Goal: Find specific page/section: Find specific page/section

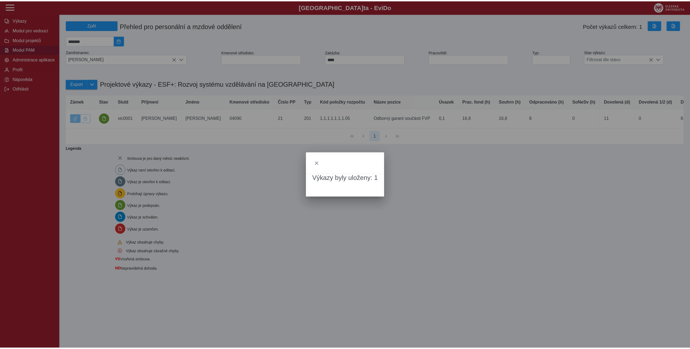
scroll to position [3, 22]
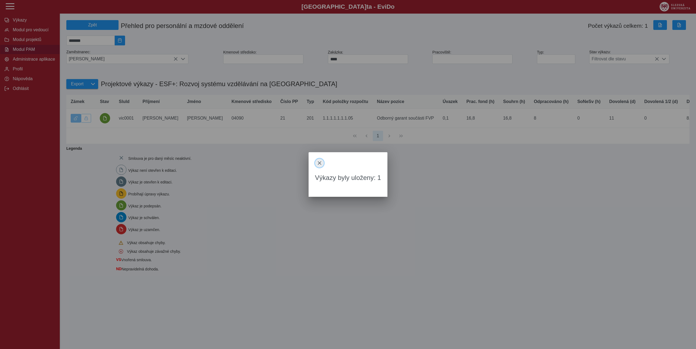
click at [320, 162] on span "close" at bounding box center [319, 163] width 4 height 4
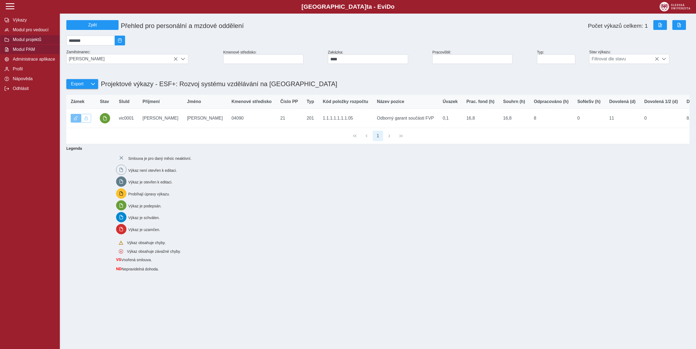
click at [25, 42] on span "Modul projektů" at bounding box center [33, 39] width 44 height 5
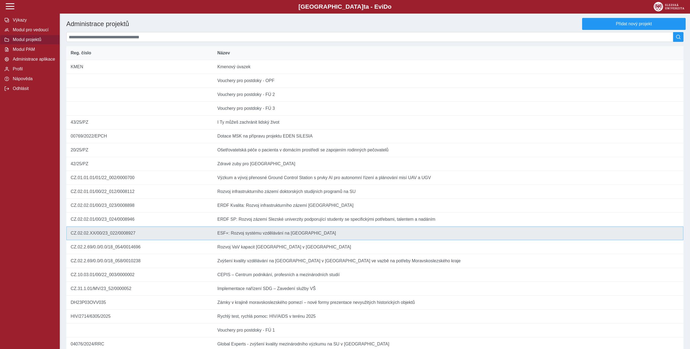
click at [253, 240] on td "Název ESF+: Rozvoj systému vzdělávání na Slezské univerzitě" at bounding box center [448, 233] width 470 height 14
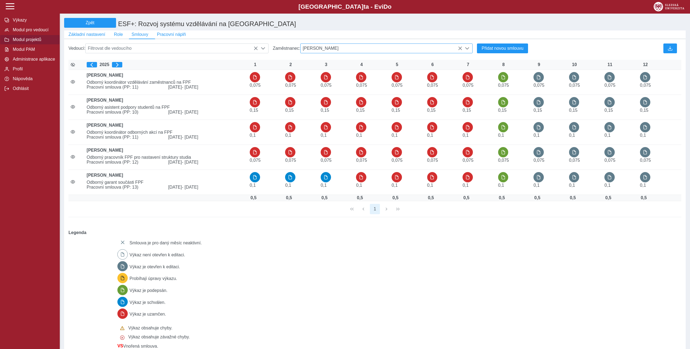
click at [373, 49] on span "[PERSON_NAME]" at bounding box center [382, 48] width 162 height 9
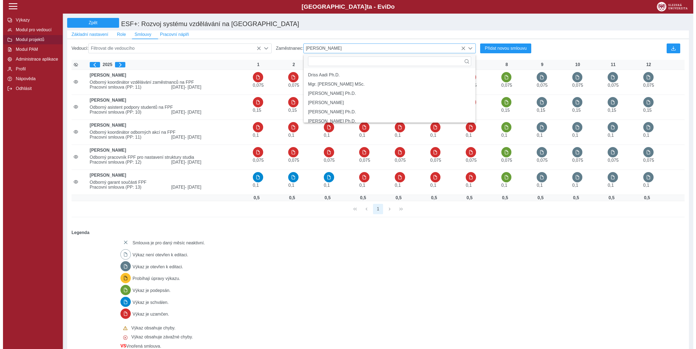
scroll to position [3, 22]
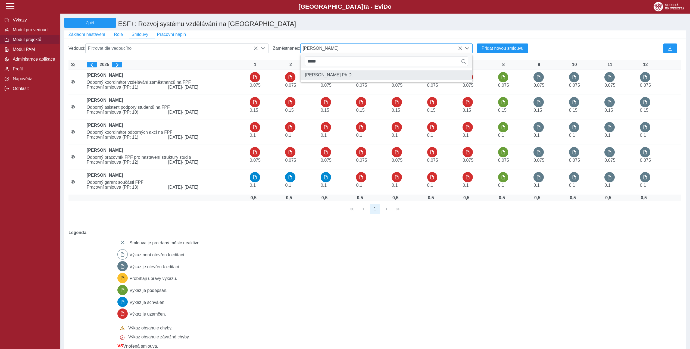
type input "*****"
click at [355, 80] on li "[PERSON_NAME] Ph.D." at bounding box center [387, 74] width 172 height 9
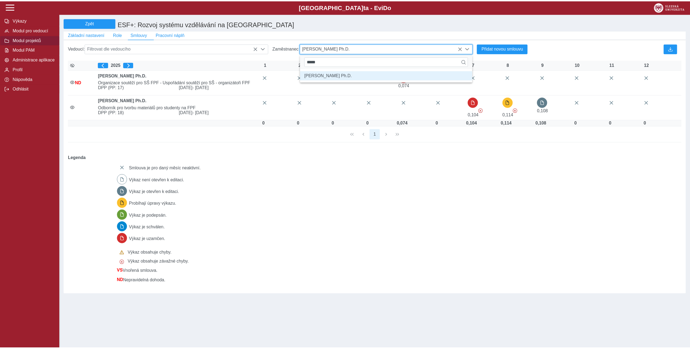
scroll to position [3, 22]
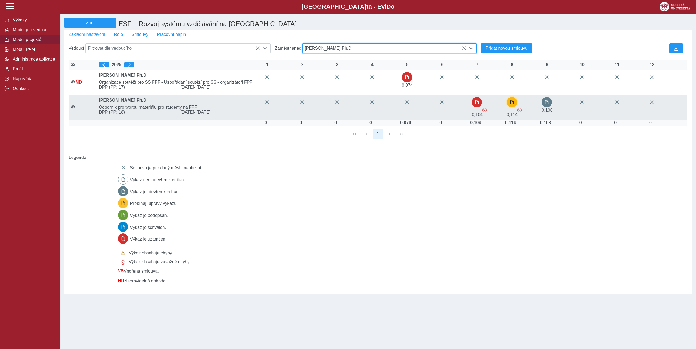
click at [511, 107] on button "button" at bounding box center [511, 102] width 10 height 10
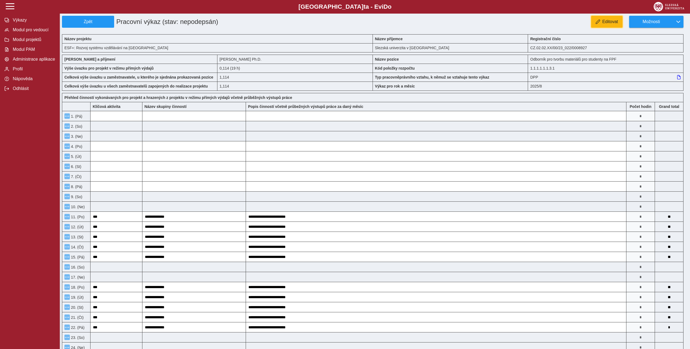
click at [602, 22] on button "Editovat" at bounding box center [607, 22] width 32 height 12
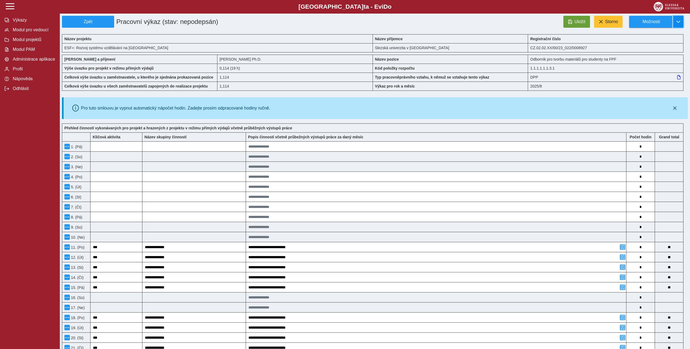
click at [674, 24] on button "button" at bounding box center [678, 22] width 10 height 12
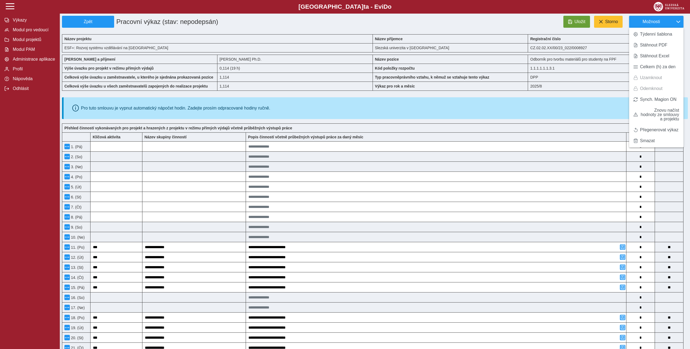
click at [533, 11] on div "Slezská univerzi t a - Evi D o EviDo" at bounding box center [345, 7] width 690 height 14
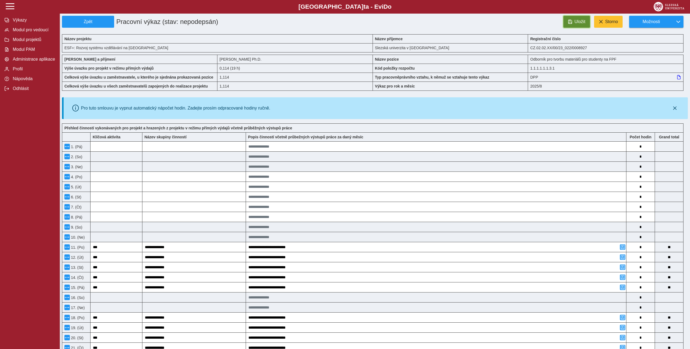
click at [576, 22] on span "Uložit" at bounding box center [579, 21] width 11 height 5
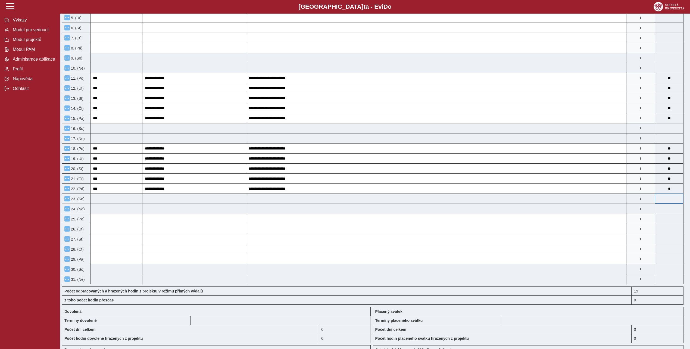
scroll to position [305, 0]
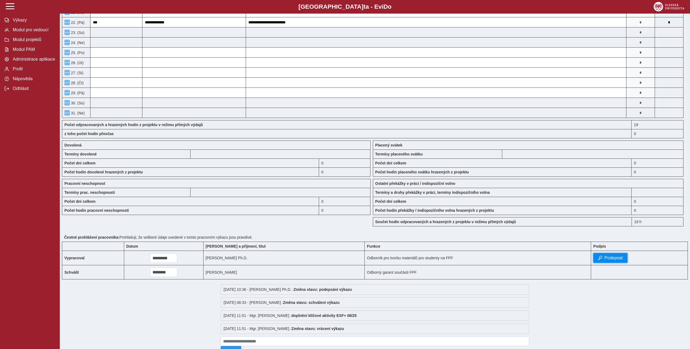
click at [612, 260] on span "Podepsat" at bounding box center [613, 257] width 18 height 5
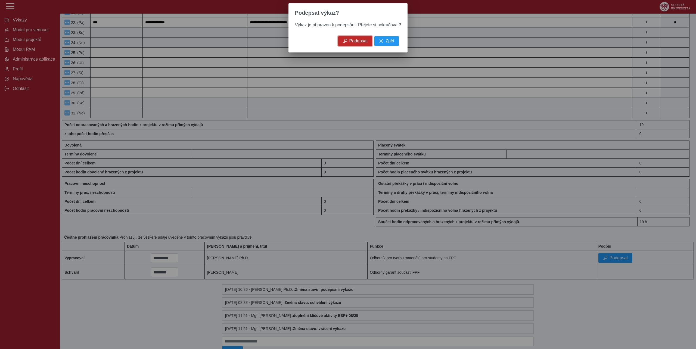
click at [350, 42] on span "Podepsat" at bounding box center [358, 41] width 18 height 5
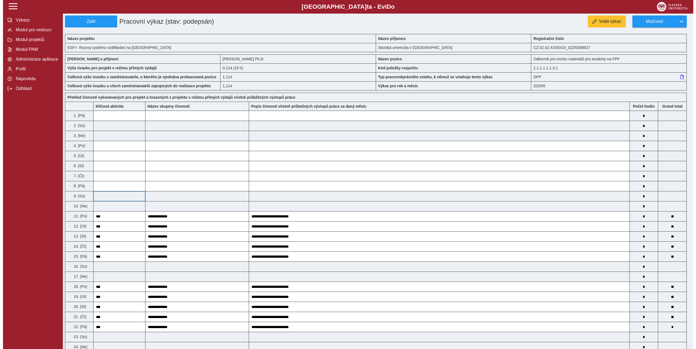
scroll to position [0, 0]
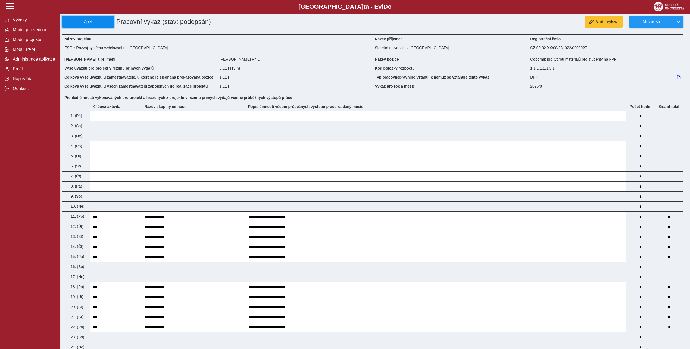
click at [103, 24] on span "Zpět" at bounding box center [87, 21] width 47 height 5
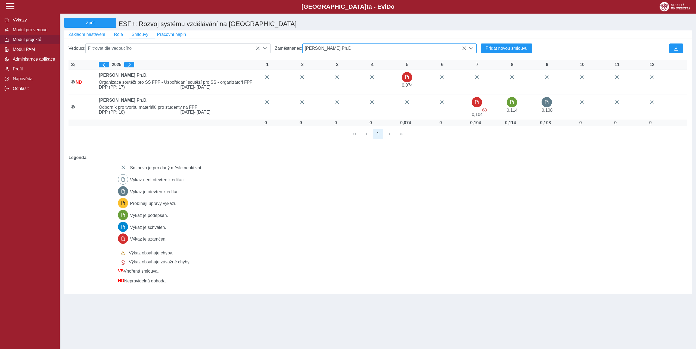
click at [380, 48] on span "[PERSON_NAME] Ph.D." at bounding box center [384, 48] width 164 height 9
type input "***"
click at [352, 78] on li "Mgr. et [PERSON_NAME]" at bounding box center [389, 74] width 174 height 9
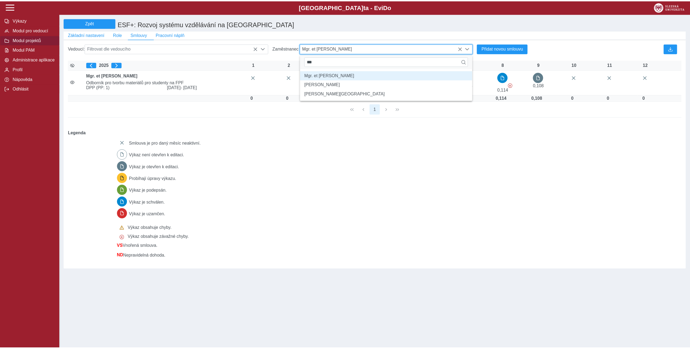
scroll to position [3, 22]
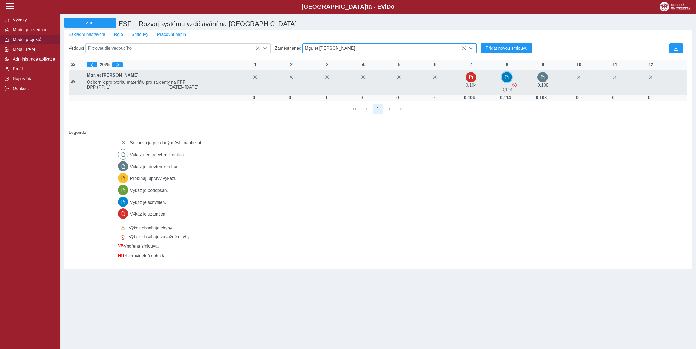
click at [504, 81] on button "button" at bounding box center [506, 77] width 10 height 10
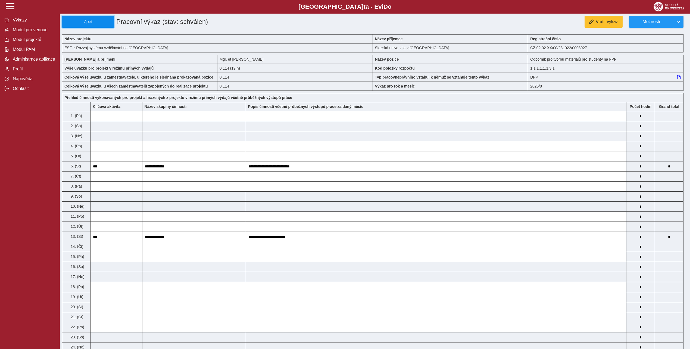
click at [102, 26] on button "Zpět" at bounding box center [88, 22] width 52 height 12
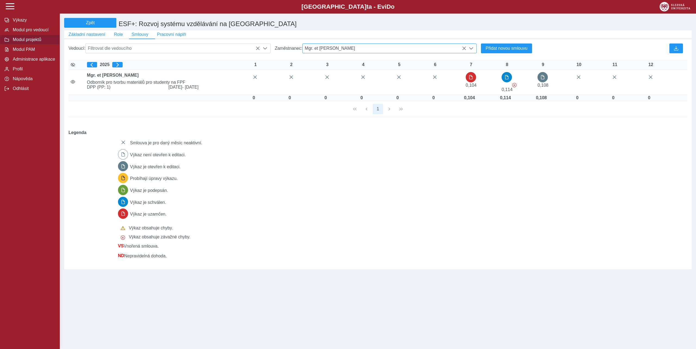
click at [365, 51] on span "Mgr. et [PERSON_NAME]" at bounding box center [384, 48] width 164 height 9
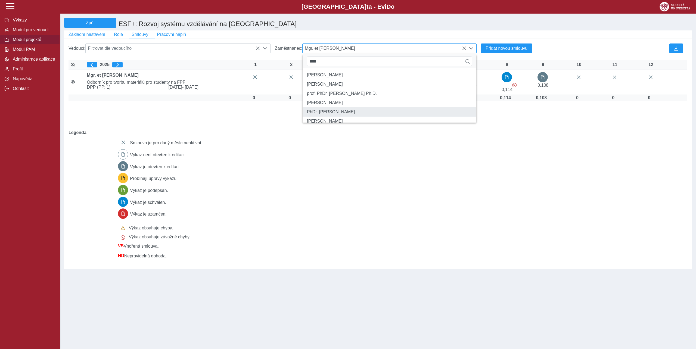
type input "****"
click at [355, 117] on li "PhDr. [PERSON_NAME]" at bounding box center [389, 111] width 174 height 9
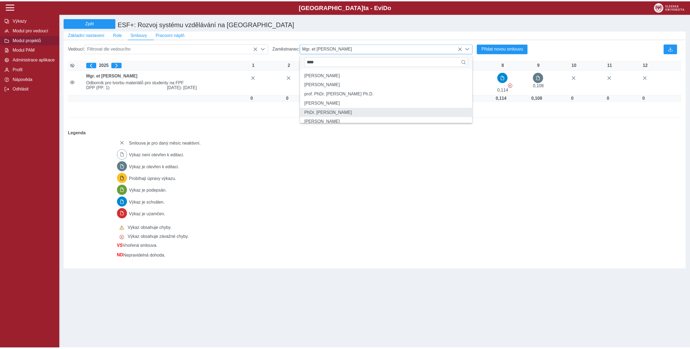
scroll to position [3, 22]
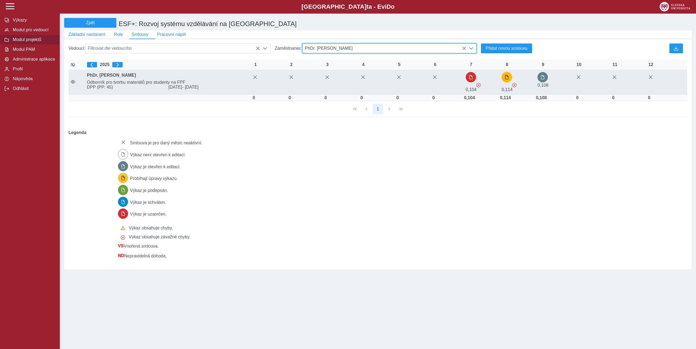
click at [506, 79] on span "button" at bounding box center [506, 77] width 4 height 4
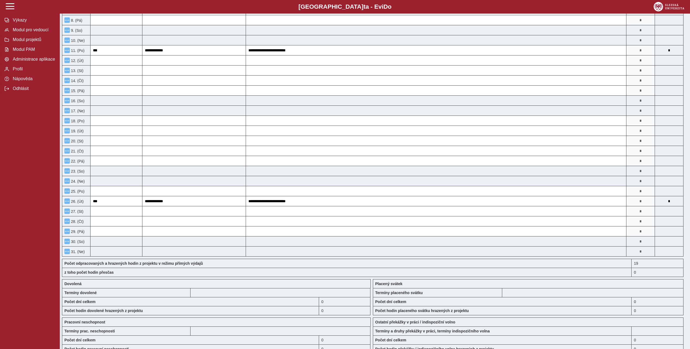
scroll to position [277, 0]
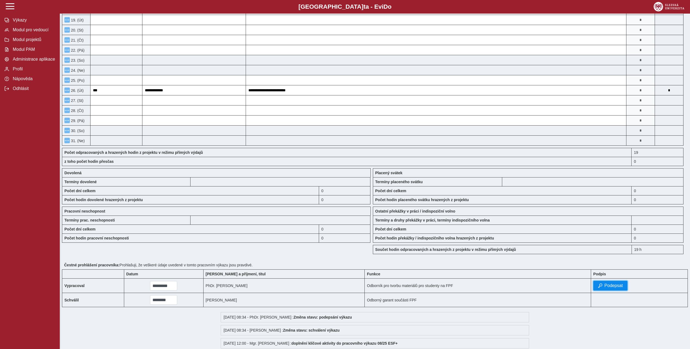
click at [604, 288] on span "Podepsat" at bounding box center [613, 285] width 18 height 5
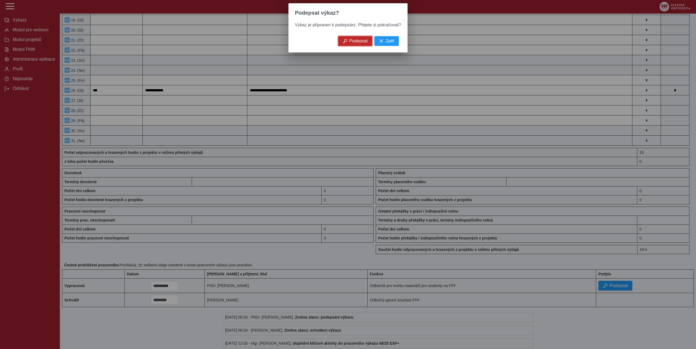
click at [353, 43] on span "Podepsat" at bounding box center [358, 41] width 18 height 5
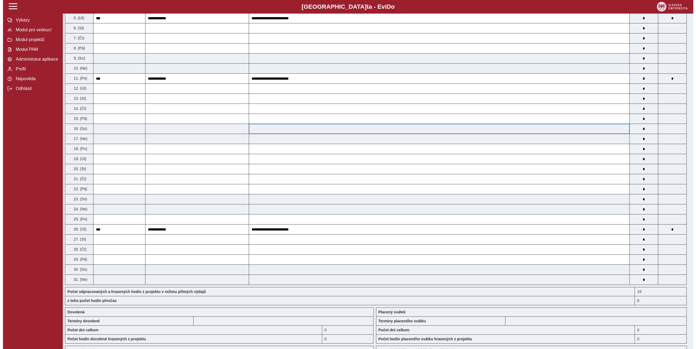
scroll to position [0, 0]
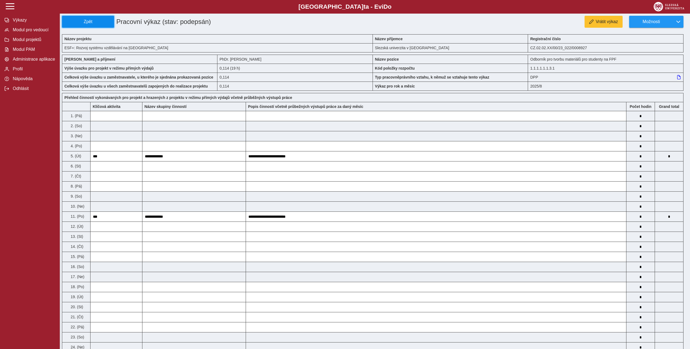
click at [104, 23] on span "Zpět" at bounding box center [87, 21] width 47 height 5
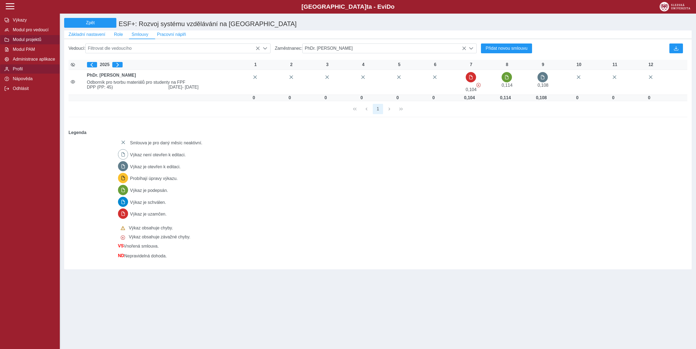
click at [25, 71] on span "Profil" at bounding box center [33, 69] width 44 height 5
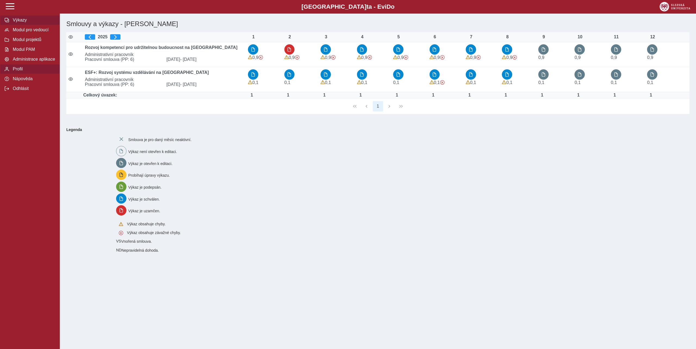
click at [21, 71] on span "Profil" at bounding box center [33, 69] width 44 height 5
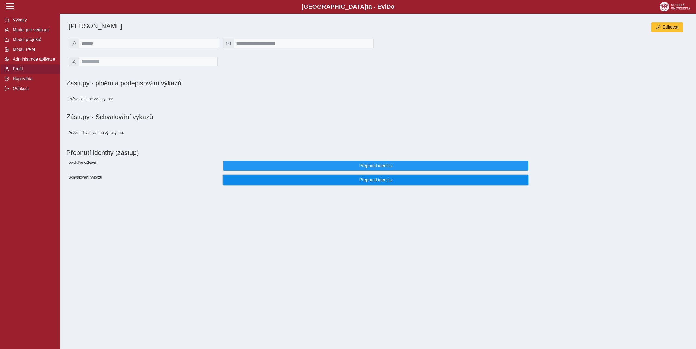
click at [361, 182] on span "Přepnout identitu" at bounding box center [376, 179] width 296 height 5
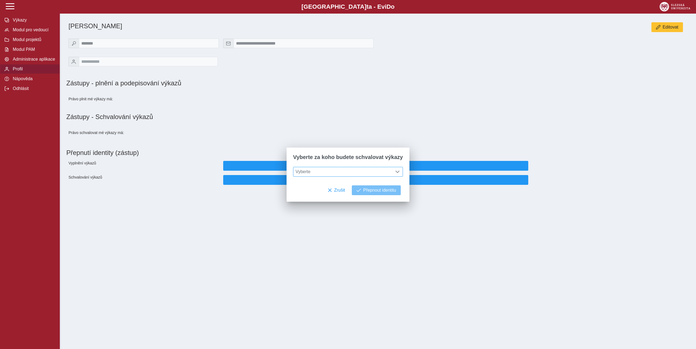
click at [384, 171] on span "Vyberte" at bounding box center [342, 171] width 99 height 9
type input "****"
click at [364, 210] on li "[PERSON_NAME]" at bounding box center [347, 207] width 109 height 9
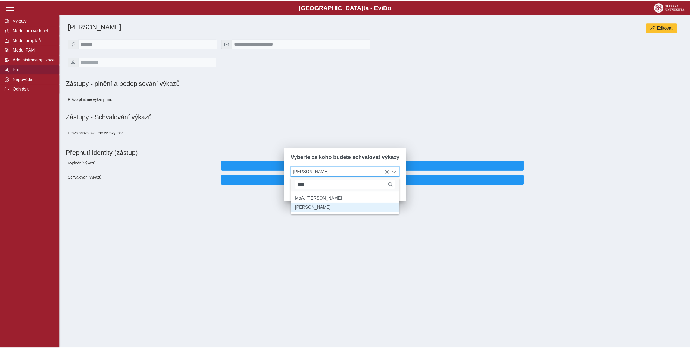
scroll to position [3, 22]
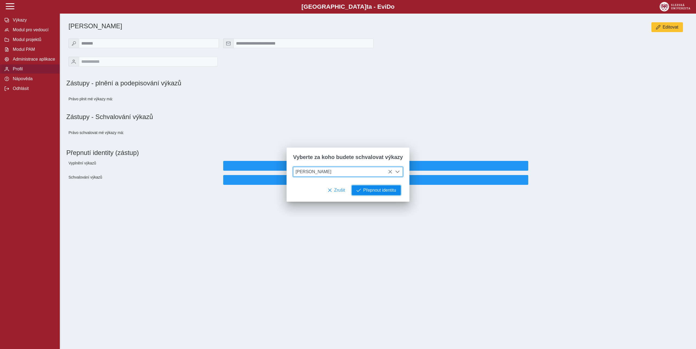
click at [374, 191] on span "Přepnout identitu" at bounding box center [379, 190] width 33 height 5
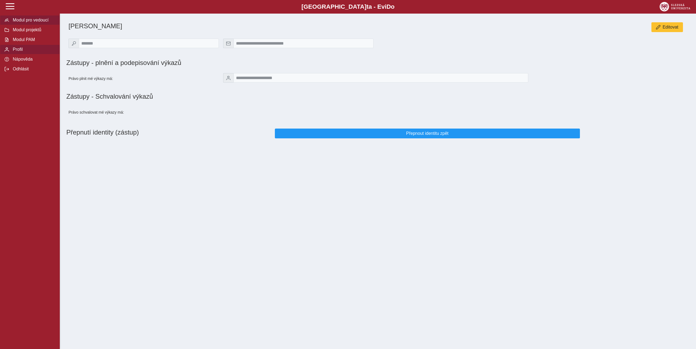
click at [41, 25] on button "Modul pro vedoucí" at bounding box center [30, 20] width 60 height 10
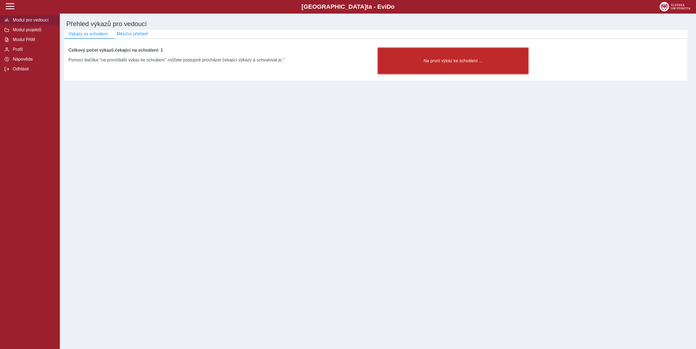
click at [481, 63] on span "Na první výkaz ke schválení ..." at bounding box center [452, 60] width 141 height 5
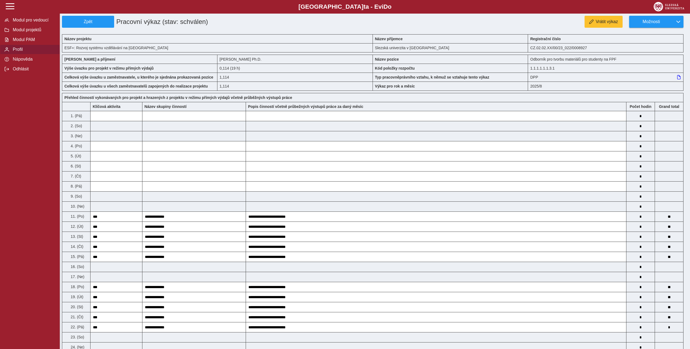
click at [27, 52] on span "Profil" at bounding box center [33, 49] width 44 height 5
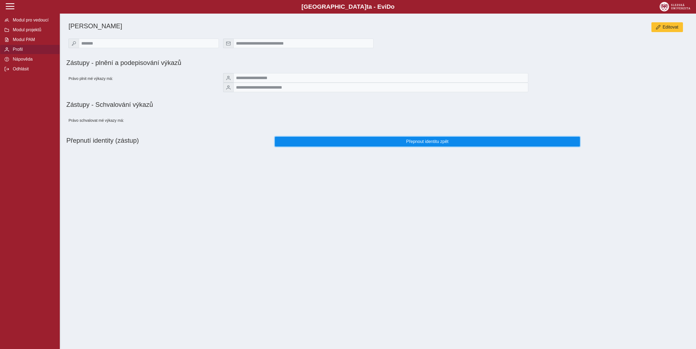
click at [431, 146] on button "Přepnout identitu zpět" at bounding box center [427, 142] width 305 height 10
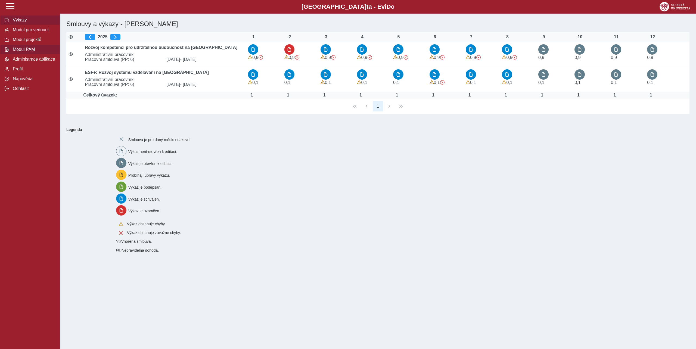
click at [30, 54] on button "Modul PAM" at bounding box center [30, 50] width 60 height 10
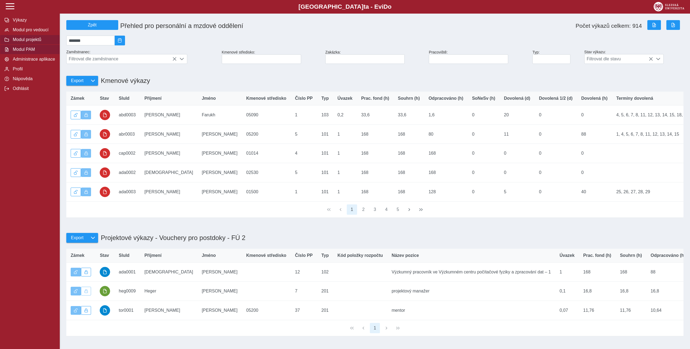
click at [35, 42] on span "Modul projektů" at bounding box center [33, 39] width 44 height 5
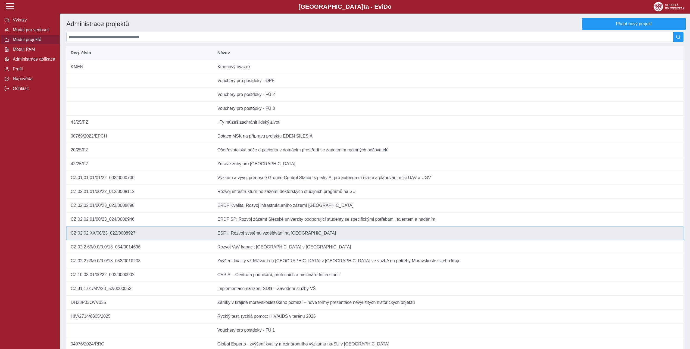
click at [289, 240] on td "Název ESF+: Rozvoj systému vzdělávání na Slezské univerzitě" at bounding box center [448, 233] width 470 height 14
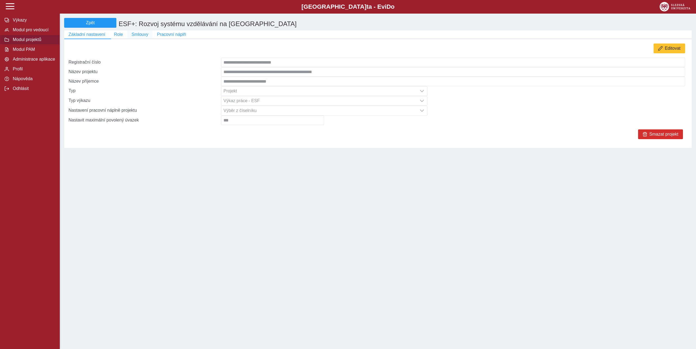
click at [135, 37] on span "Smlouvy" at bounding box center [140, 34] width 17 height 5
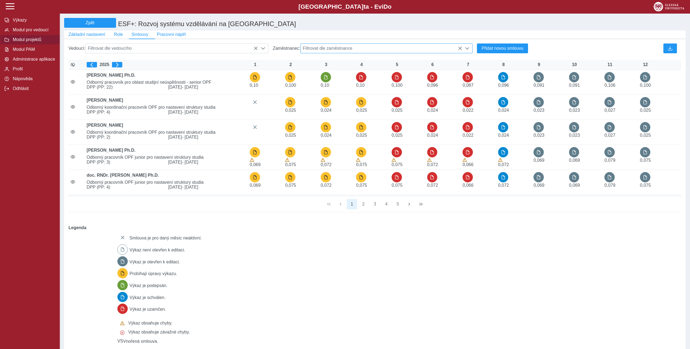
click at [353, 52] on span "Filtrovat dle zaměstnance" at bounding box center [382, 48] width 162 height 9
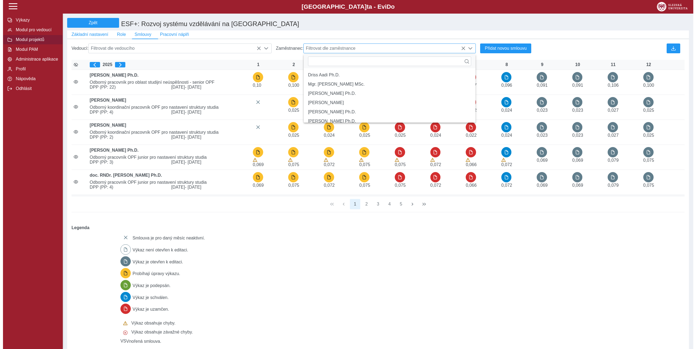
scroll to position [3, 22]
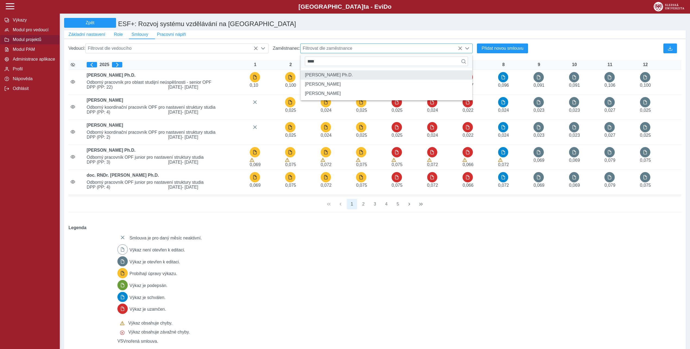
type input "****"
click at [349, 77] on li "[PERSON_NAME] Ph.D." at bounding box center [387, 74] width 172 height 9
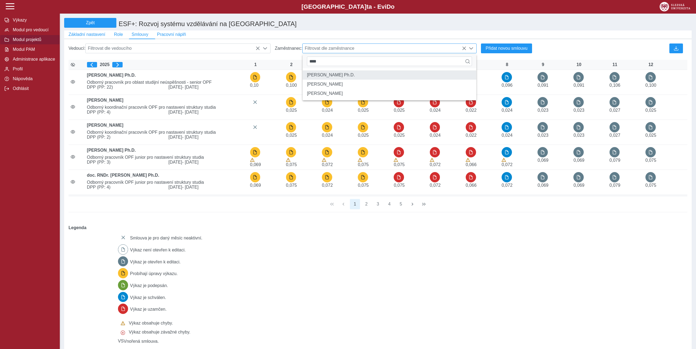
scroll to position [3, 22]
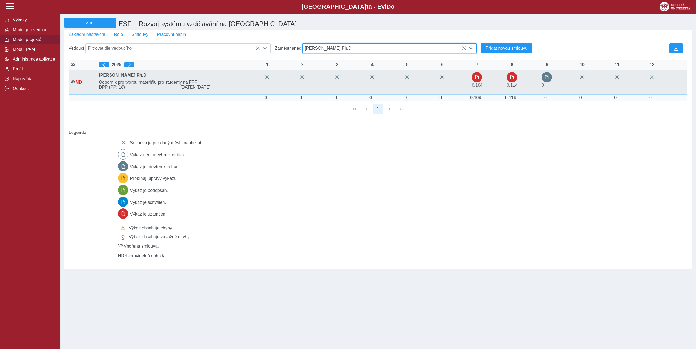
click at [130, 89] on span "DPP (PP: 18)" at bounding box center [137, 87] width 82 height 5
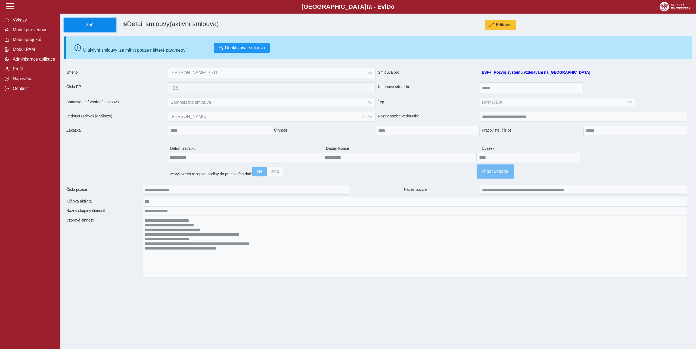
click at [101, 27] on span "Zpět" at bounding box center [90, 25] width 47 height 5
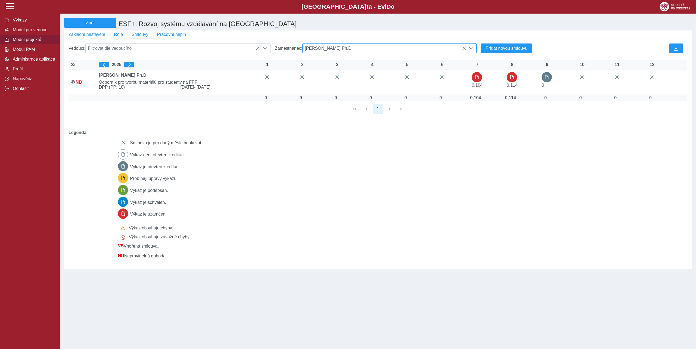
click at [462, 53] on span "[PERSON_NAME] Ph.D." at bounding box center [384, 48] width 164 height 9
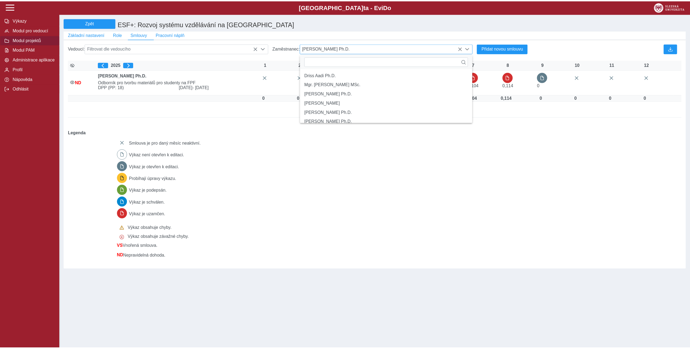
scroll to position [3, 22]
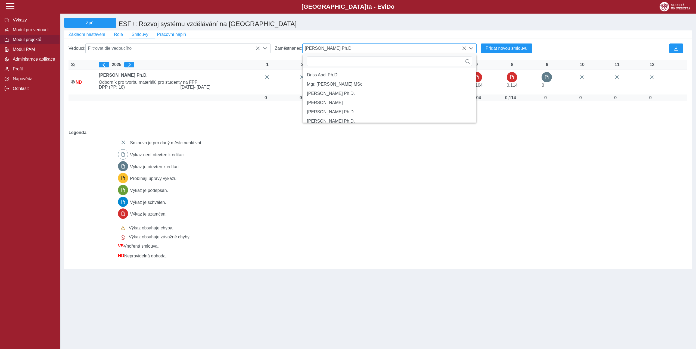
click at [464, 51] on icon at bounding box center [464, 48] width 4 height 4
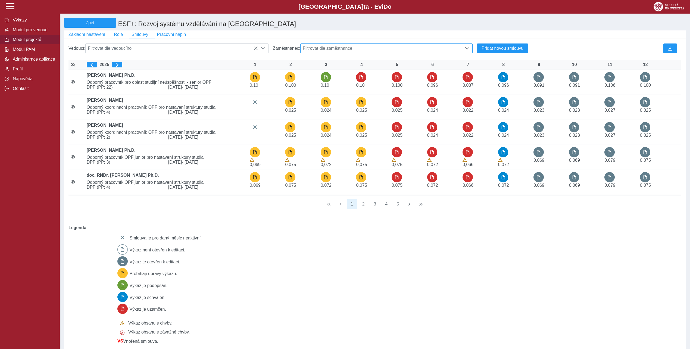
click at [464, 51] on div at bounding box center [467, 48] width 10 height 9
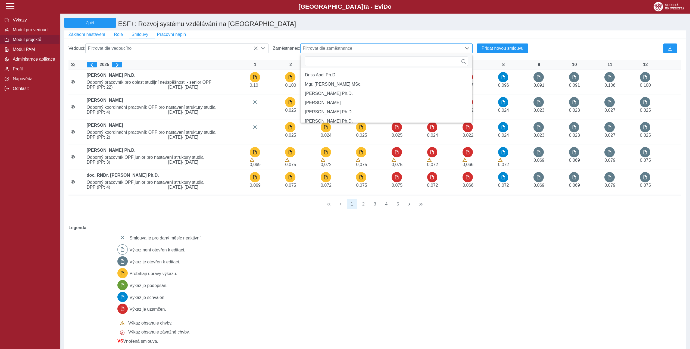
click at [464, 51] on div at bounding box center [467, 48] width 10 height 9
